Goal: Task Accomplishment & Management: Complete application form

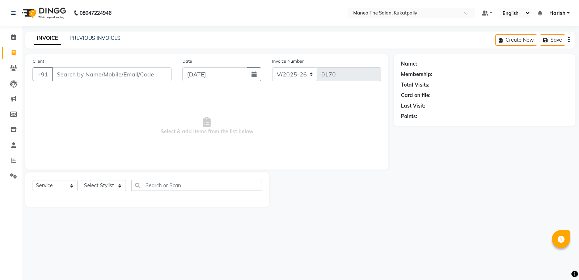
select select "5471"
select select "service"
click at [74, 76] on input "Client" at bounding box center [111, 74] width 119 height 14
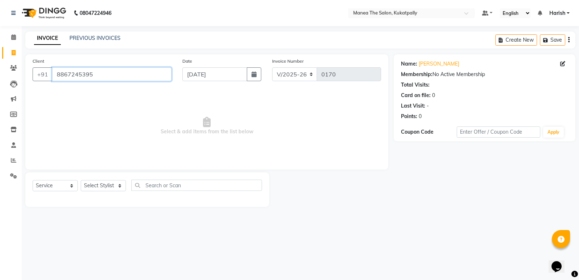
click at [155, 70] on input "8867245395" at bounding box center [111, 74] width 119 height 14
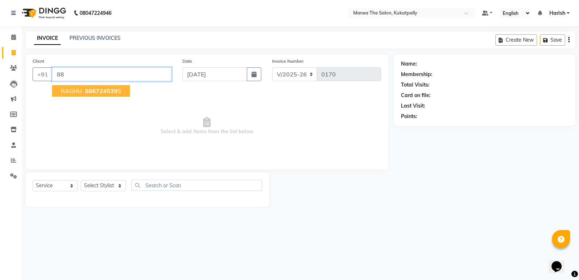
type input "8"
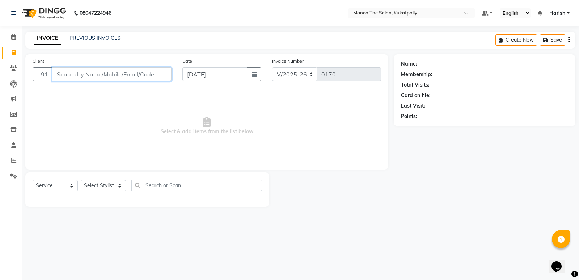
paste input "7702903011"
type input "7702903011"
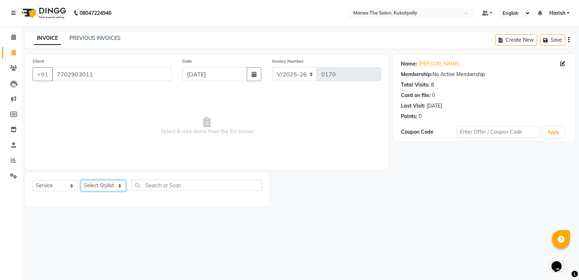
click at [114, 183] on select "Select Stylist M NAVEEN MURALI [PERSON_NAME] [PERSON_NAME] TRAINER" at bounding box center [103, 185] width 45 height 11
select select "36855"
click at [81, 180] on select "Select Stylist M NAVEEN MURALI [PERSON_NAME] [PERSON_NAME] TRAINER" at bounding box center [103, 185] width 45 height 11
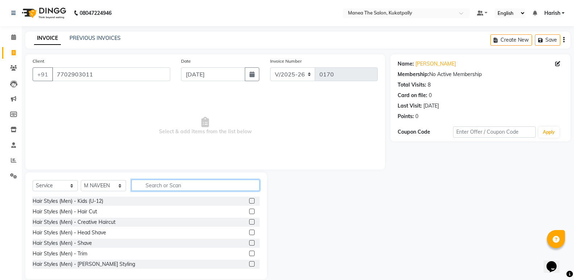
click at [201, 187] on input "text" at bounding box center [195, 185] width 128 height 11
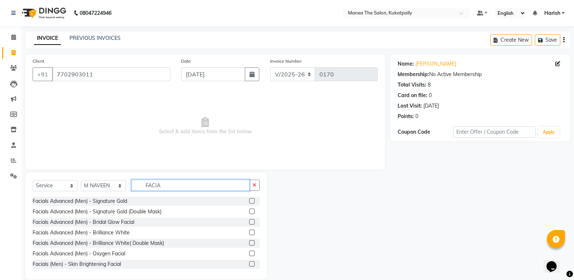
type input "FACIA"
click at [249, 232] on label at bounding box center [251, 232] width 5 height 5
click at [249, 232] on input "checkbox" at bounding box center [251, 232] width 5 height 5
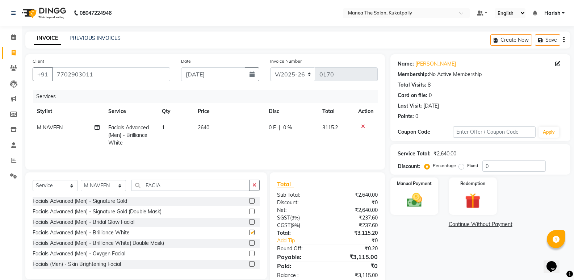
checkbox input "false"
click at [168, 126] on td "1" at bounding box center [175, 134] width 36 height 31
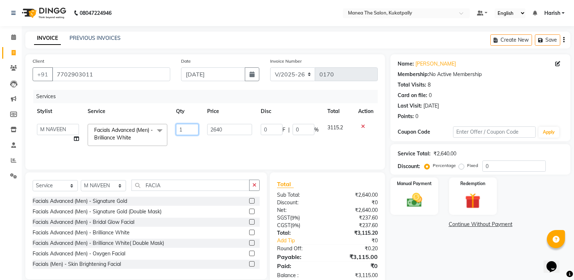
click at [191, 130] on input "1" at bounding box center [187, 129] width 22 height 11
type input "2"
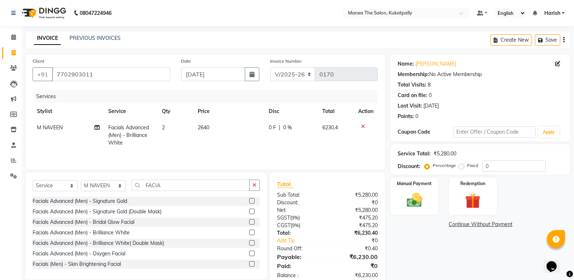
click at [202, 142] on tr "M NAVEEN Facials Advanced (Men) - Brilliance White 2 2640 0 F | 0 % 6230.4" at bounding box center [205, 134] width 345 height 31
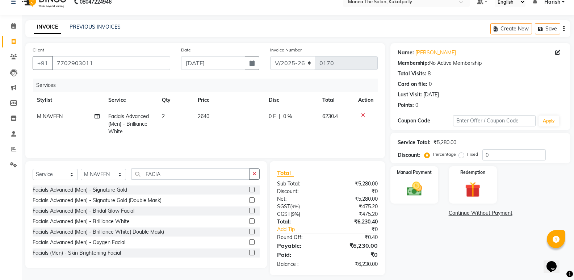
scroll to position [17, 0]
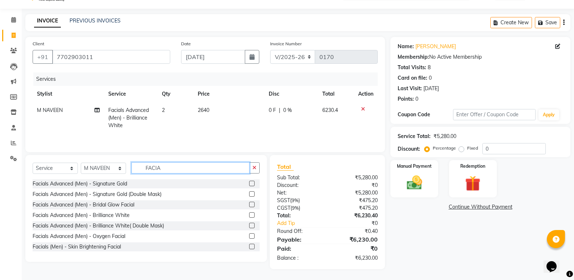
click at [185, 168] on input "FACIA" at bounding box center [190, 167] width 118 height 11
type input "F"
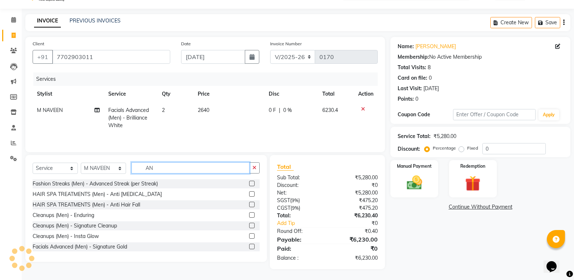
type input "AN"
click at [249, 192] on label at bounding box center [251, 193] width 5 height 5
click at [249, 192] on input "checkbox" at bounding box center [251, 194] width 5 height 5
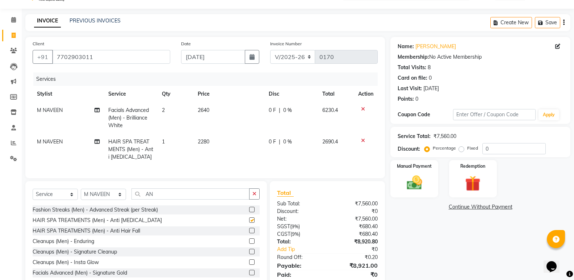
checkbox input "false"
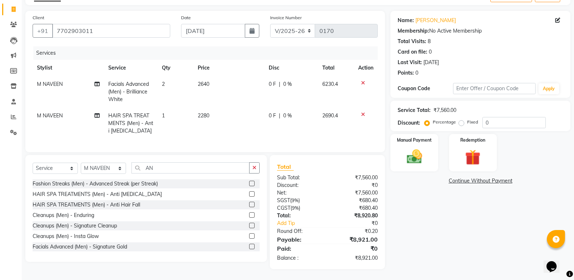
scroll to position [49, 0]
click at [505, 117] on input "0" at bounding box center [513, 122] width 63 height 11
click at [503, 120] on input "0" at bounding box center [513, 122] width 63 height 11
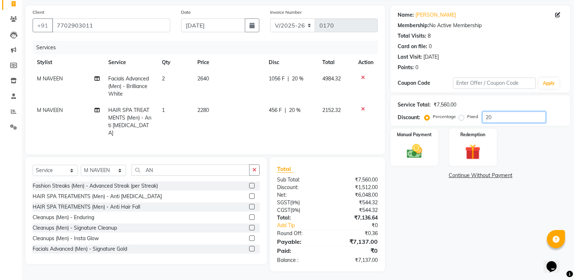
type input "2"
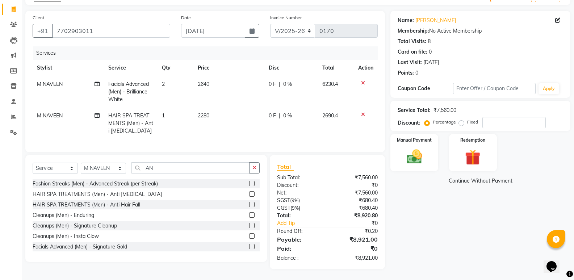
click at [166, 76] on td "2" at bounding box center [175, 91] width 36 height 31
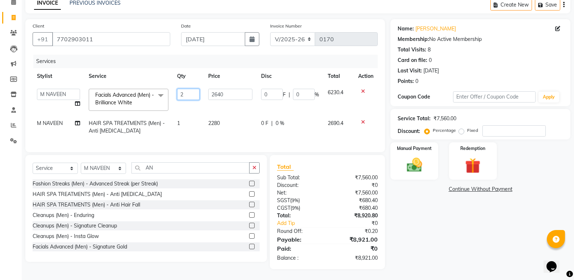
click at [189, 90] on input "2" at bounding box center [188, 94] width 22 height 11
type input "1"
click at [214, 101] on td "2640" at bounding box center [230, 99] width 53 height 31
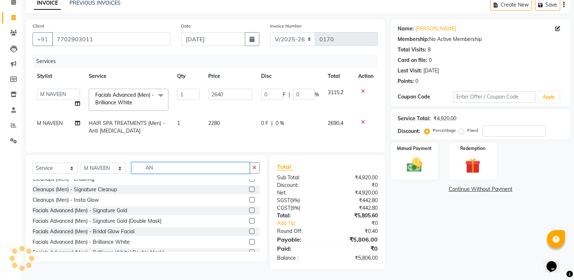
click at [197, 168] on input "AN" at bounding box center [190, 167] width 118 height 11
type input "A"
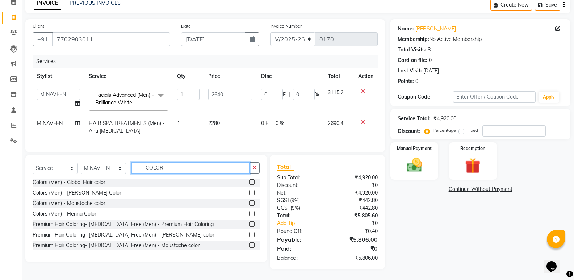
scroll to position [0, 0]
type input "COLOR"
click at [249, 224] on label at bounding box center [251, 225] width 5 height 5
click at [249, 224] on input "checkbox" at bounding box center [251, 225] width 5 height 5
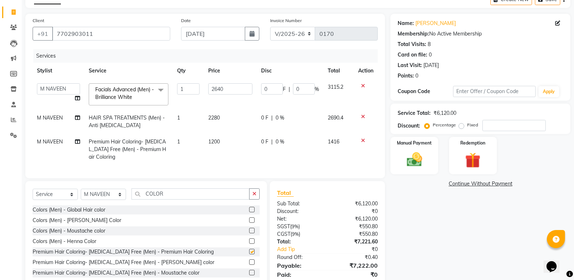
checkbox input "false"
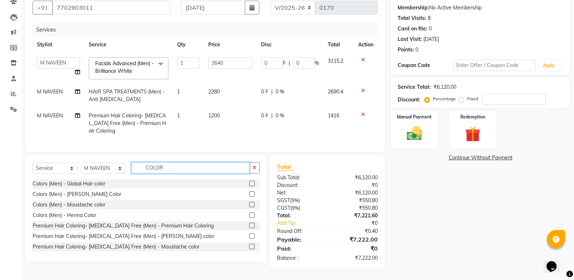
click at [181, 169] on input "COLOR" at bounding box center [190, 167] width 118 height 11
type input "C"
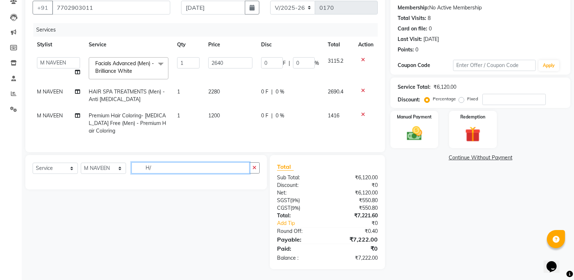
type input "H"
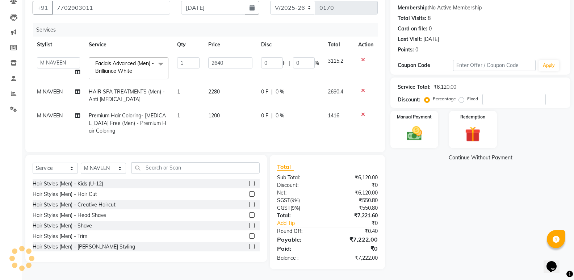
click at [249, 202] on label at bounding box center [251, 204] width 5 height 5
click at [249, 202] on input "checkbox" at bounding box center [251, 204] width 5 height 5
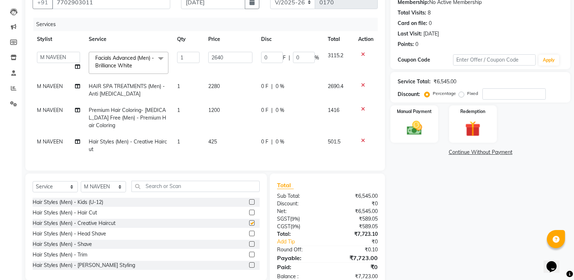
checkbox input "false"
click at [249, 268] on label at bounding box center [251, 264] width 5 height 5
click at [249, 268] on input "checkbox" at bounding box center [251, 265] width 5 height 5
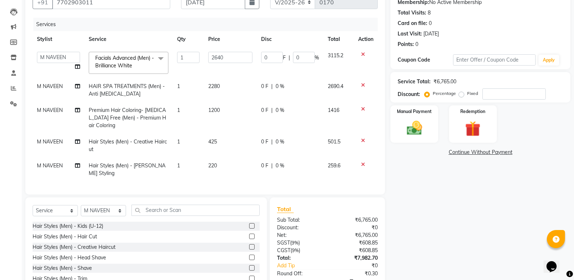
checkbox input "false"
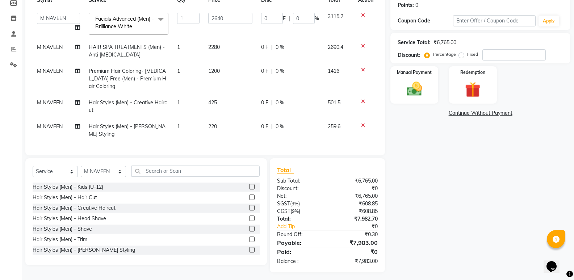
scroll to position [112, 0]
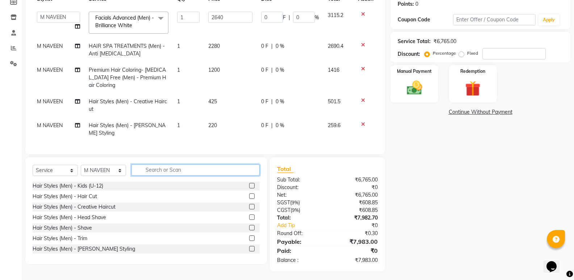
click at [168, 169] on input "text" at bounding box center [195, 169] width 128 height 11
type input "D"
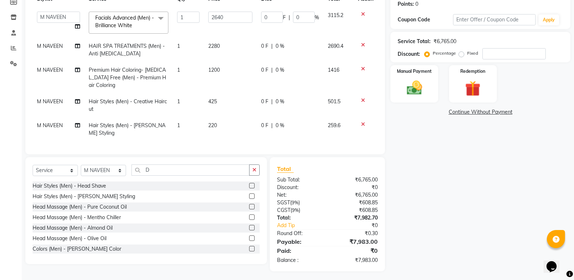
click at [249, 204] on label at bounding box center [251, 206] width 5 height 5
click at [249, 205] on input "checkbox" at bounding box center [251, 207] width 5 height 5
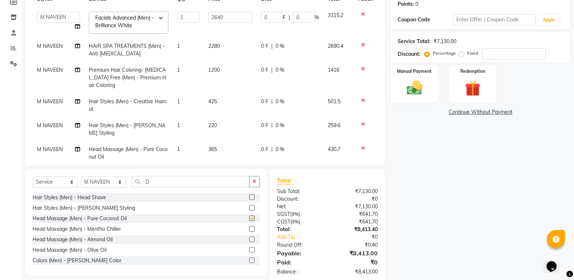
checkbox input "false"
click at [194, 184] on input "D" at bounding box center [190, 181] width 118 height 11
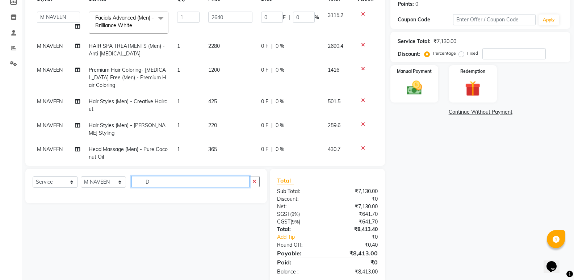
type input "D"
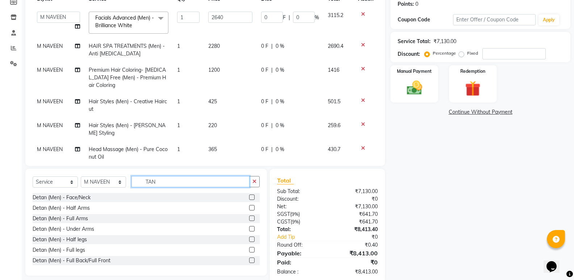
type input "TAN"
click at [249, 196] on label at bounding box center [251, 196] width 5 height 5
click at [249, 196] on input "checkbox" at bounding box center [251, 197] width 5 height 5
checkbox input "false"
click at [249, 205] on label at bounding box center [251, 207] width 5 height 5
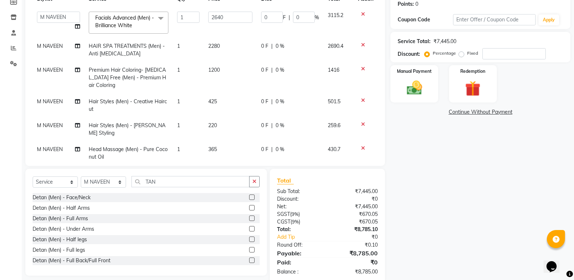
click at [249, 206] on input "checkbox" at bounding box center [251, 208] width 5 height 5
checkbox input "false"
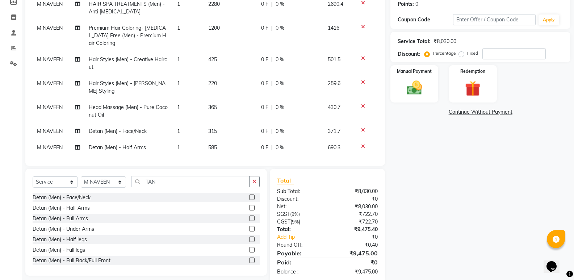
scroll to position [43, 0]
click at [249, 236] on label at bounding box center [251, 238] width 5 height 5
click at [249, 237] on input "checkbox" at bounding box center [251, 239] width 5 height 5
checkbox input "false"
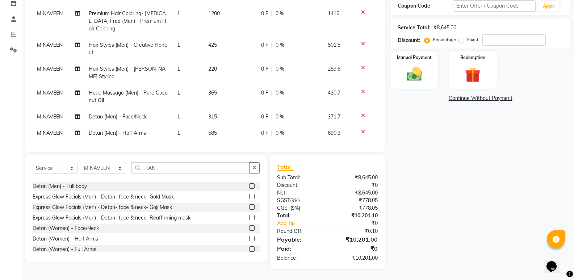
scroll to position [59, 0]
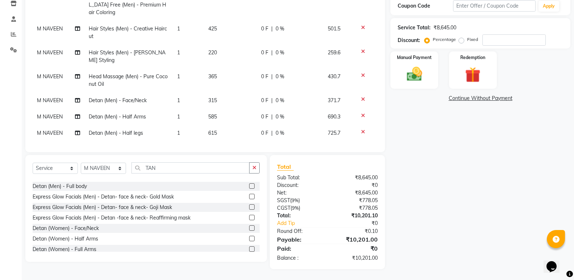
click at [249, 195] on label at bounding box center [251, 196] width 5 height 5
click at [249, 195] on input "checkbox" at bounding box center [251, 196] width 5 height 5
checkbox input "false"
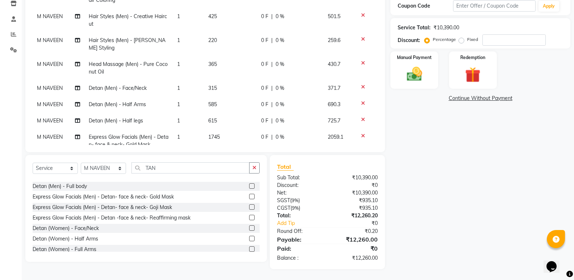
scroll to position [83, 0]
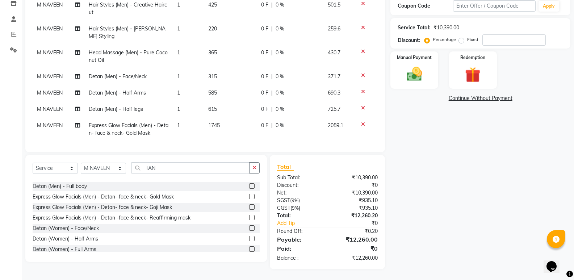
click at [361, 122] on icon at bounding box center [363, 124] width 4 height 5
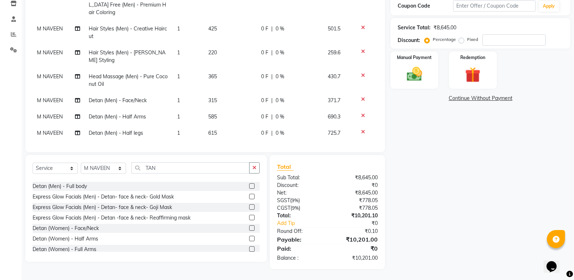
click at [249, 206] on label at bounding box center [251, 206] width 5 height 5
click at [249, 206] on input "checkbox" at bounding box center [251, 207] width 5 height 5
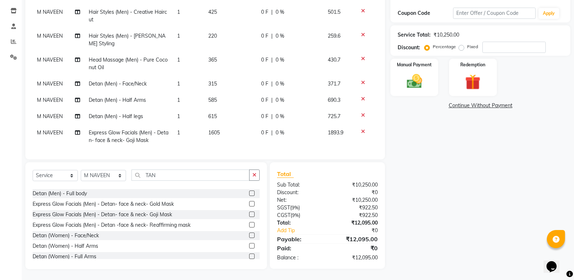
checkbox input "false"
click at [361, 129] on icon at bounding box center [363, 131] width 4 height 5
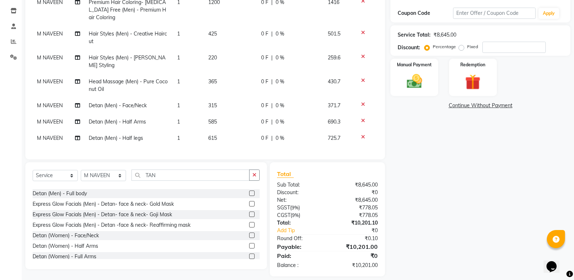
scroll to position [59, 0]
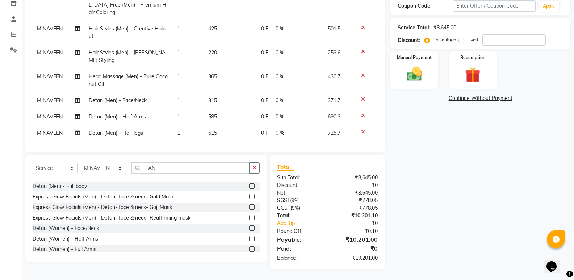
click at [249, 216] on label at bounding box center [251, 217] width 5 height 5
click at [249, 216] on input "checkbox" at bounding box center [251, 217] width 5 height 5
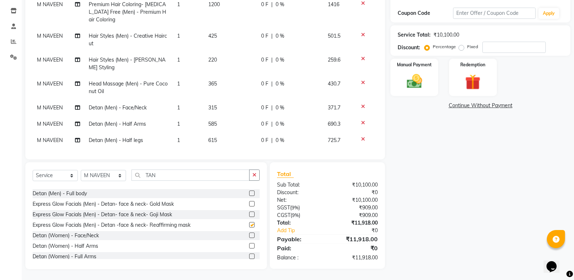
scroll to position [83, 0]
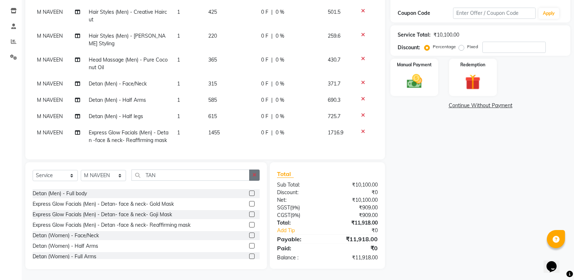
checkbox input "false"
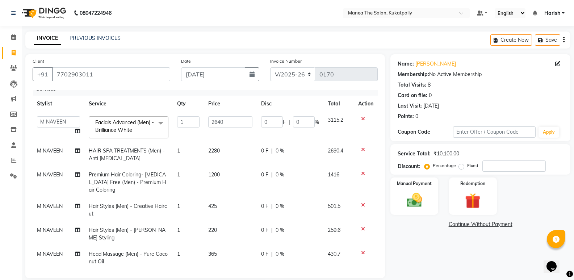
scroll to position [0, 0]
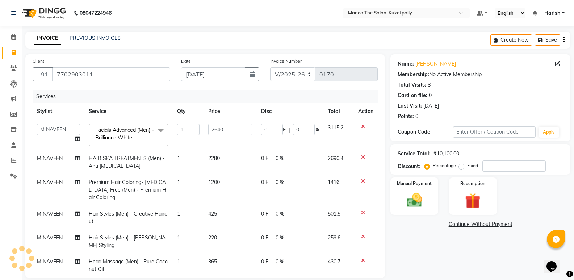
click at [194, 142] on td "1" at bounding box center [188, 134] width 31 height 31
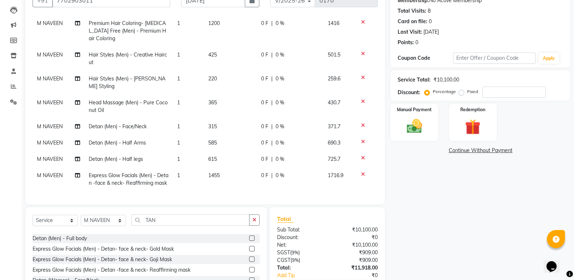
scroll to position [119, 0]
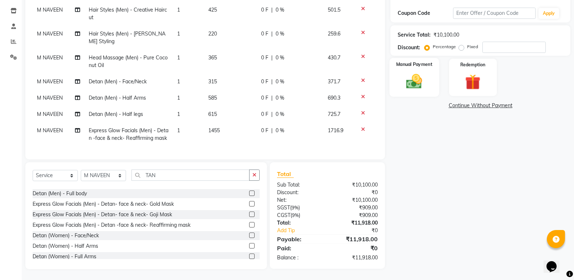
click at [417, 77] on img at bounding box center [414, 81] width 26 height 18
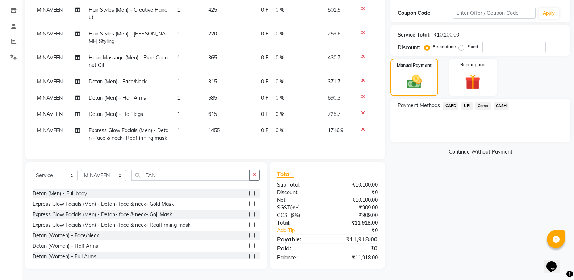
click at [466, 103] on span "UPI" at bounding box center [466, 106] width 11 height 8
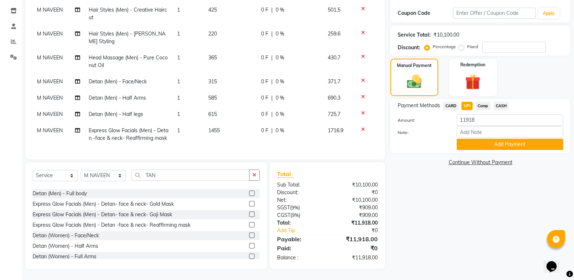
click at [445, 184] on div "Name: [PERSON_NAME] Membership: No Active Membership Total Visits: 8 Card on fi…" at bounding box center [482, 102] width 185 height 333
click at [414, 148] on div at bounding box center [421, 144] width 59 height 11
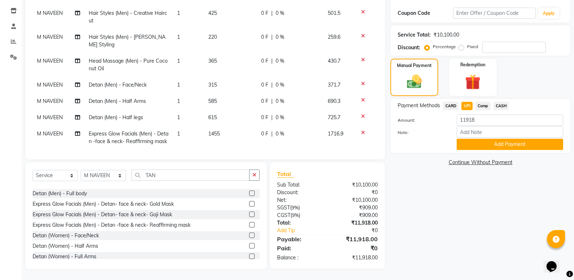
scroll to position [91, 0]
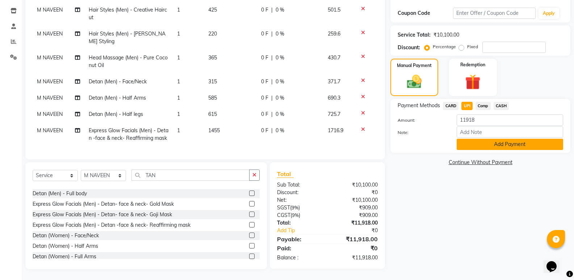
drag, startPoint x: 489, startPoint y: 145, endPoint x: 487, endPoint y: 142, distance: 4.4
click at [489, 145] on button "Add Payment" at bounding box center [510, 144] width 106 height 11
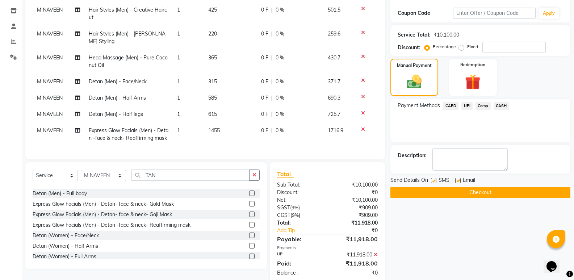
scroll to position [134, 0]
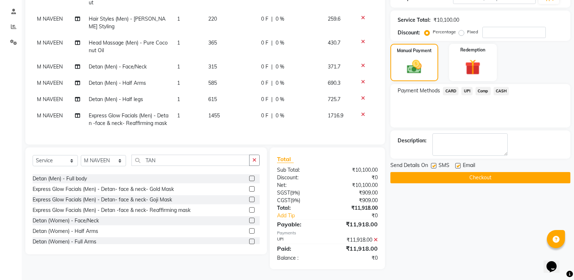
click at [487, 175] on button "Checkout" at bounding box center [480, 177] width 180 height 11
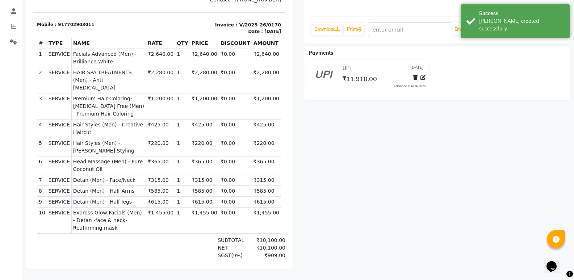
scroll to position [139, 0]
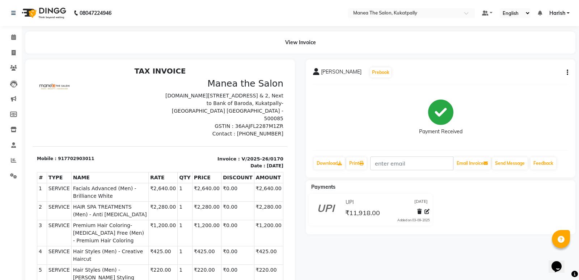
select select "5471"
select select "service"
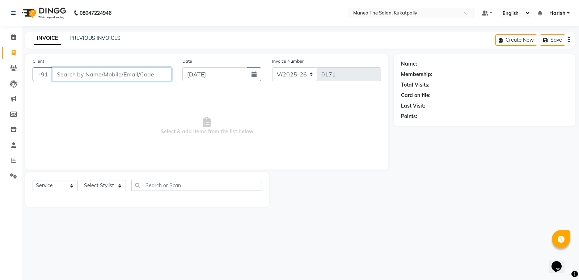
click at [138, 75] on input "Client" at bounding box center [111, 74] width 119 height 14
paste input "8867245395"
type input "8867245395"
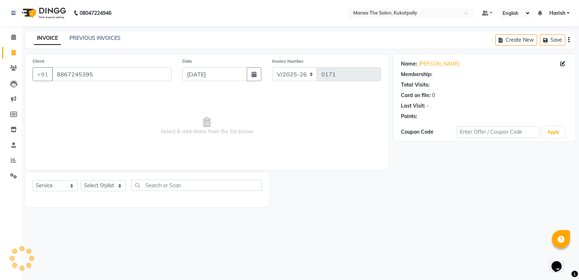
click at [185, 147] on span "Select & add items from the list below" at bounding box center [207, 126] width 349 height 72
click at [121, 188] on select "Select Stylist M NAVEEN MURALI [PERSON_NAME] [PERSON_NAME] TRAINER" at bounding box center [103, 185] width 45 height 11
select select "36855"
click at [81, 180] on select "Select Stylist M NAVEEN MURALI [PERSON_NAME] [PERSON_NAME] TRAINER" at bounding box center [103, 185] width 45 height 11
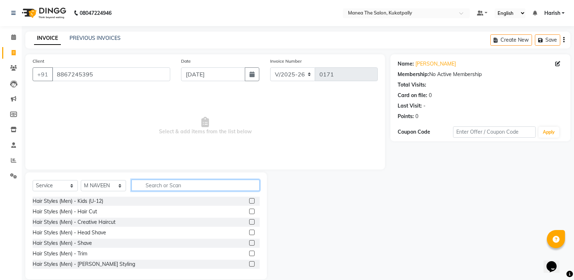
click at [210, 189] on input "text" at bounding box center [195, 185] width 128 height 11
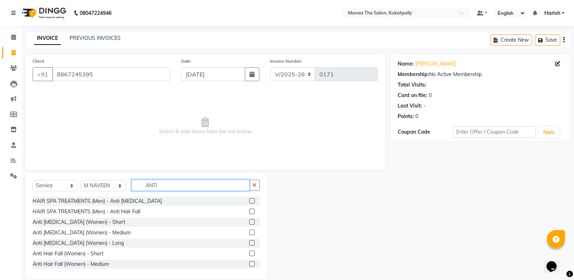
type input "ANTI"
click at [249, 211] on label at bounding box center [251, 211] width 5 height 5
click at [249, 211] on input "checkbox" at bounding box center [251, 211] width 5 height 5
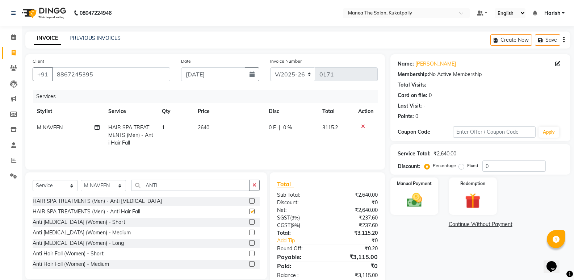
checkbox input "false"
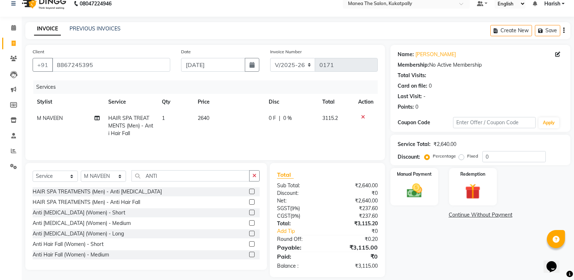
scroll to position [17, 0]
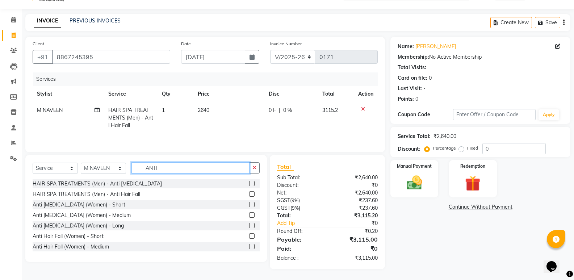
click at [190, 170] on input "ANTI" at bounding box center [190, 167] width 118 height 11
type input "A"
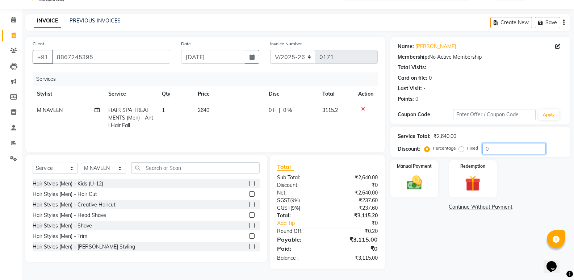
click at [529, 150] on input "0" at bounding box center [513, 148] width 63 height 11
type input "20"
click at [64, 168] on select "Select Service Product Membership Package Voucher Prepaid Gift Card" at bounding box center [55, 168] width 45 height 11
select select "product"
click at [33, 163] on select "Select Service Product Membership Package Voucher Prepaid Gift Card" at bounding box center [55, 168] width 45 height 11
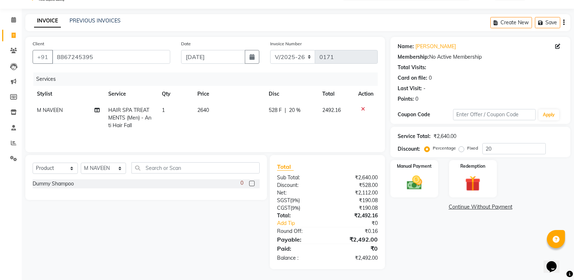
click at [251, 182] on label at bounding box center [251, 183] width 5 height 5
click at [251, 182] on input "checkbox" at bounding box center [251, 183] width 5 height 5
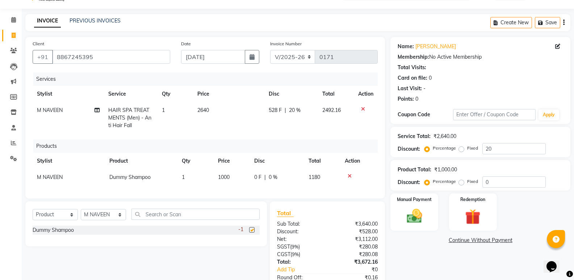
checkbox input "false"
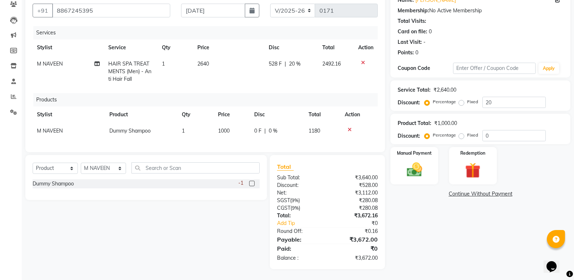
scroll to position [69, 0]
click at [229, 127] on span "1000" at bounding box center [224, 130] width 12 height 7
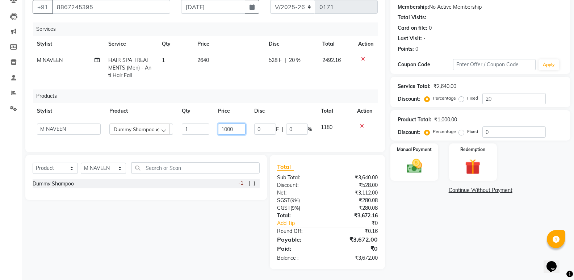
click at [230, 130] on input "1000" at bounding box center [232, 128] width 28 height 11
type input "1"
type input "790"
click at [302, 139] on div "Services Stylist Service Qty Price Disc Total Action M NAVEEN HAIR SPA TREATMEN…" at bounding box center [205, 83] width 345 height 122
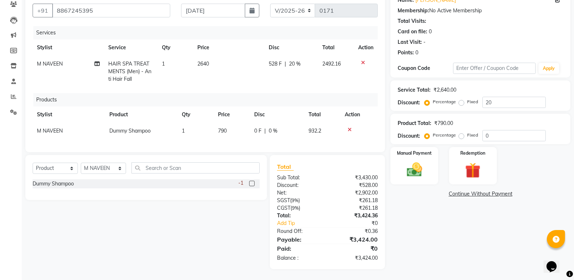
click at [347, 127] on div at bounding box center [359, 129] width 29 height 5
click at [351, 127] on icon at bounding box center [350, 129] width 4 height 5
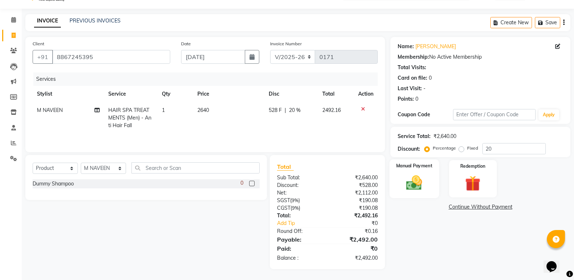
click at [419, 180] on img at bounding box center [414, 182] width 26 height 18
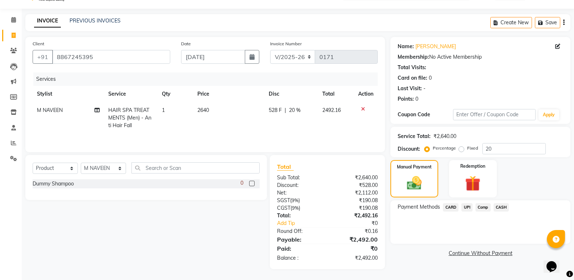
click at [467, 205] on span "UPI" at bounding box center [466, 207] width 11 height 8
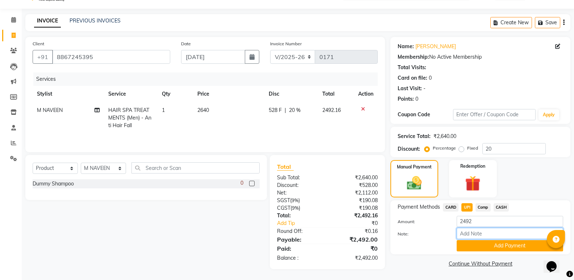
click at [481, 239] on input "Note:" at bounding box center [510, 233] width 106 height 11
click at [481, 244] on button "Add Payment" at bounding box center [510, 245] width 106 height 11
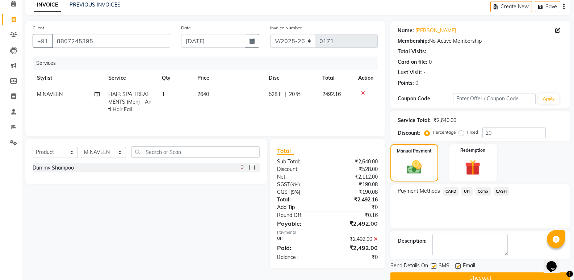
scroll to position [48, 0]
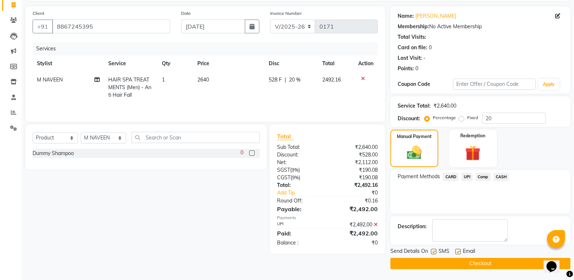
click at [436, 264] on button "Checkout" at bounding box center [480, 263] width 180 height 11
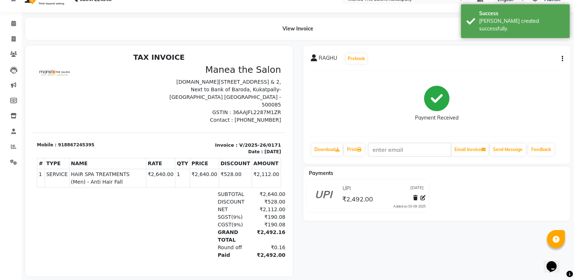
scroll to position [26, 0]
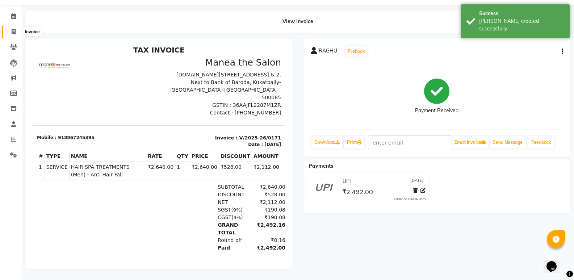
click at [12, 29] on icon at bounding box center [14, 31] width 4 height 5
select select "5471"
select select "service"
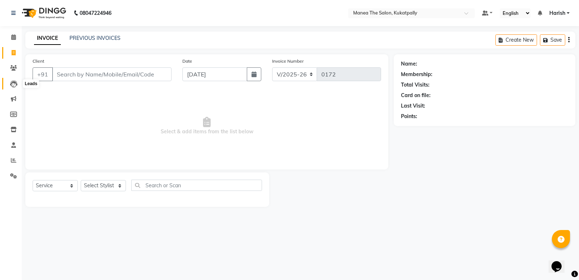
click at [11, 84] on icon at bounding box center [13, 83] width 7 height 7
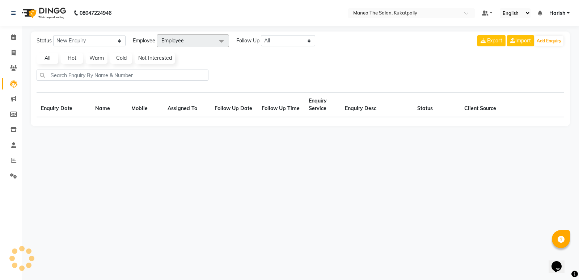
select select "10"
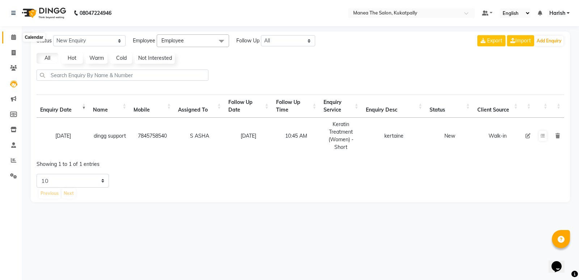
click at [13, 36] on icon at bounding box center [13, 36] width 5 height 5
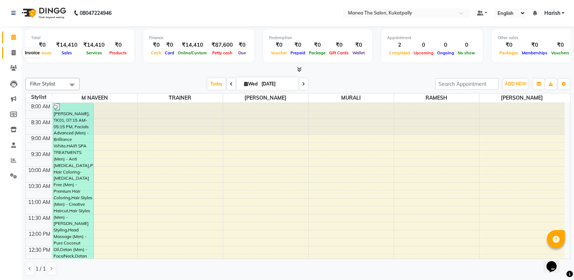
click at [9, 54] on span at bounding box center [13, 53] width 13 height 8
select select "service"
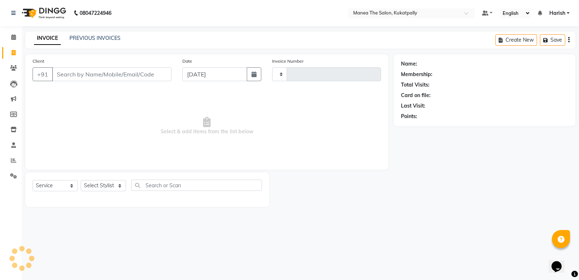
type input "0172"
select select "5471"
click at [138, 71] on input "Client" at bounding box center [111, 74] width 119 height 14
click at [136, 74] on input "Client" at bounding box center [111, 74] width 119 height 14
type input "M"
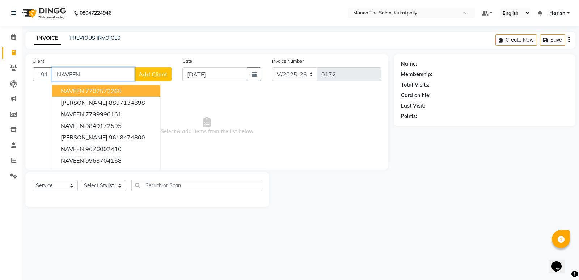
click at [98, 85] on button "NAVEEN 7702572265" at bounding box center [106, 91] width 108 height 12
type input "7702572265"
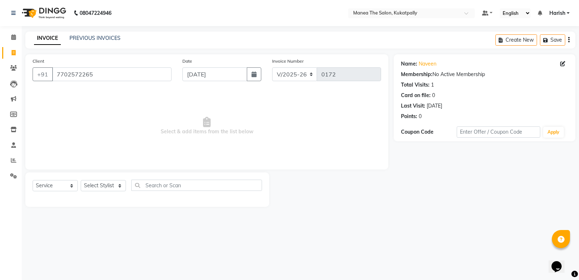
click at [422, 114] on div "0" at bounding box center [420, 117] width 3 height 8
click at [423, 116] on div "Points: 0" at bounding box center [484, 117] width 167 height 8
click at [421, 115] on div "0" at bounding box center [420, 117] width 3 height 8
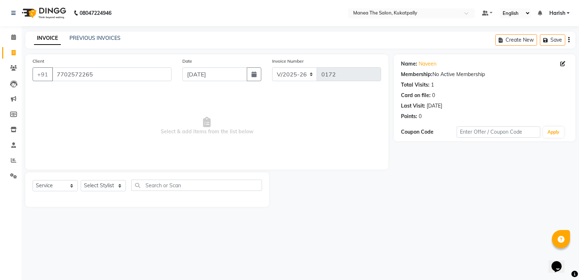
click at [429, 116] on div "Points: 0" at bounding box center [484, 117] width 167 height 8
click at [419, 116] on div "0" at bounding box center [420, 117] width 3 height 8
click at [420, 116] on div "0" at bounding box center [420, 117] width 3 height 8
click at [421, 119] on div "0" at bounding box center [420, 117] width 3 height 8
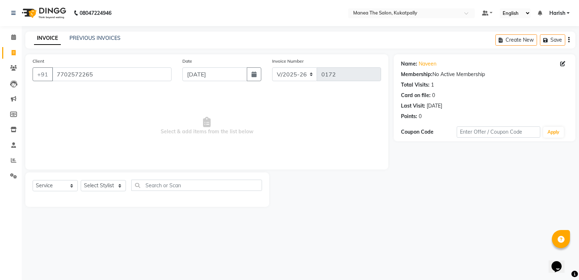
click at [422, 116] on div "Points: 0" at bounding box center [484, 117] width 167 height 8
click at [419, 110] on div "Name: [PERSON_NAME] Membership: No Active Membership Total Visits: 1 Card on fi…" at bounding box center [484, 88] width 167 height 63
click at [65, 183] on select "Select Service Product Membership Package Voucher Prepaid Gift Card" at bounding box center [55, 185] width 45 height 11
drag, startPoint x: 271, startPoint y: 102, endPoint x: 273, endPoint y: 134, distance: 32.6
click at [273, 134] on span "Select & add items from the list below" at bounding box center [207, 126] width 349 height 72
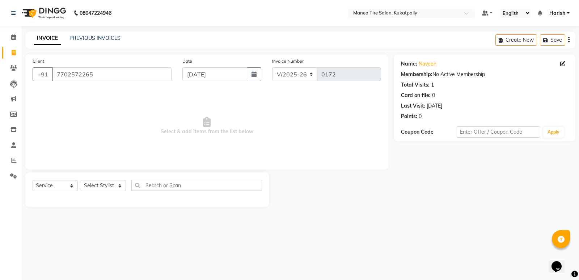
click at [362, 134] on span "Select & add items from the list below" at bounding box center [207, 126] width 349 height 72
